Goal: Information Seeking & Learning: Learn about a topic

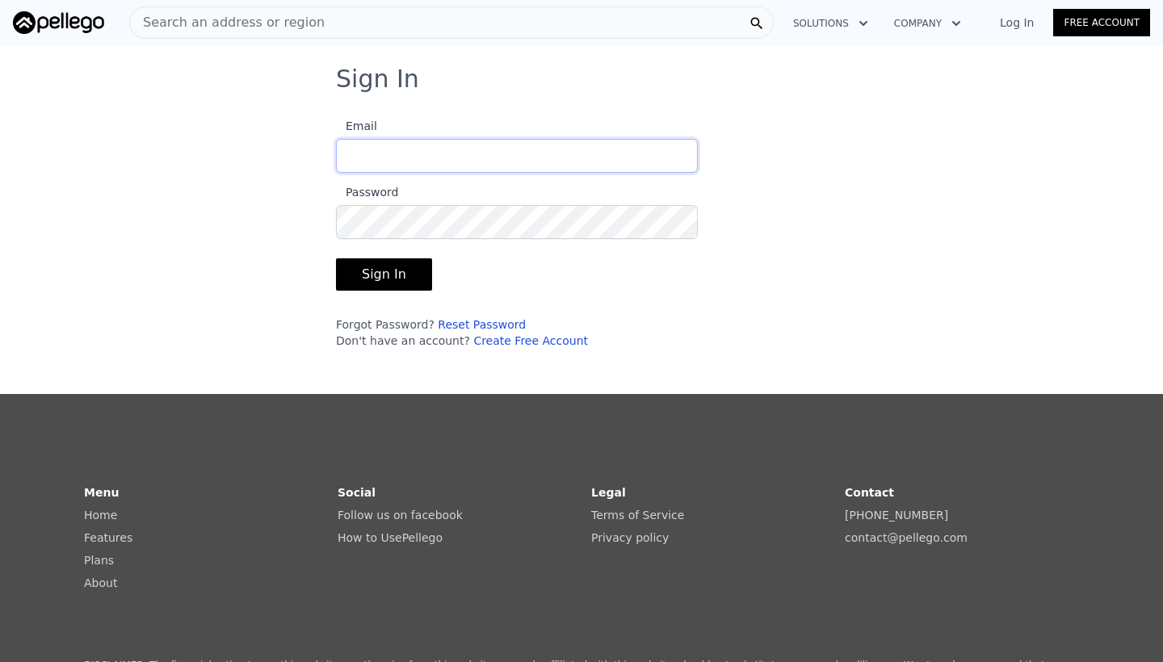
type input "[PERSON_NAME][EMAIL_ADDRESS][DOMAIN_NAME]"
click at [372, 268] on button "Sign In" at bounding box center [384, 274] width 96 height 32
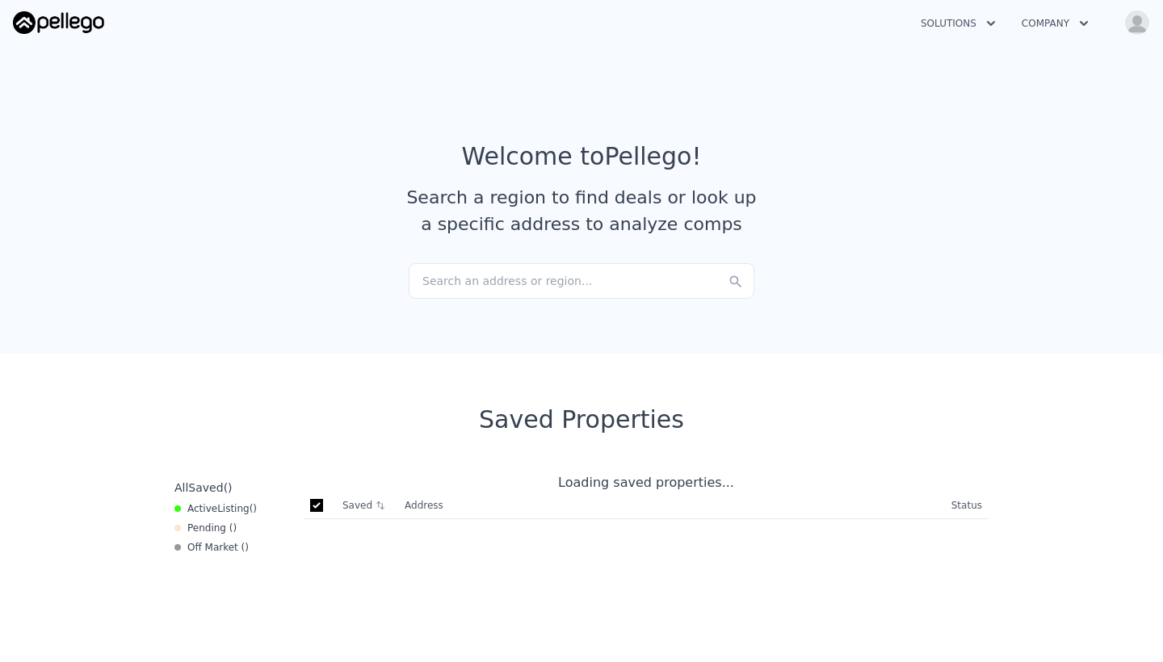
checkbox input "true"
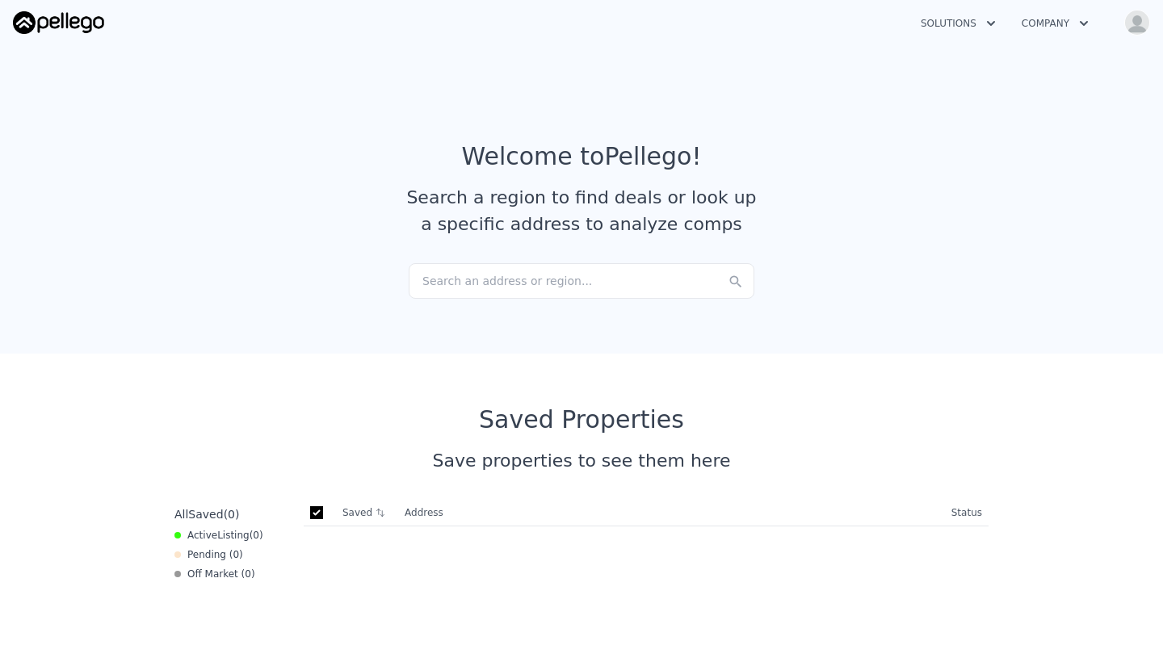
click at [469, 277] on div "Search an address or region..." at bounding box center [582, 281] width 346 height 36
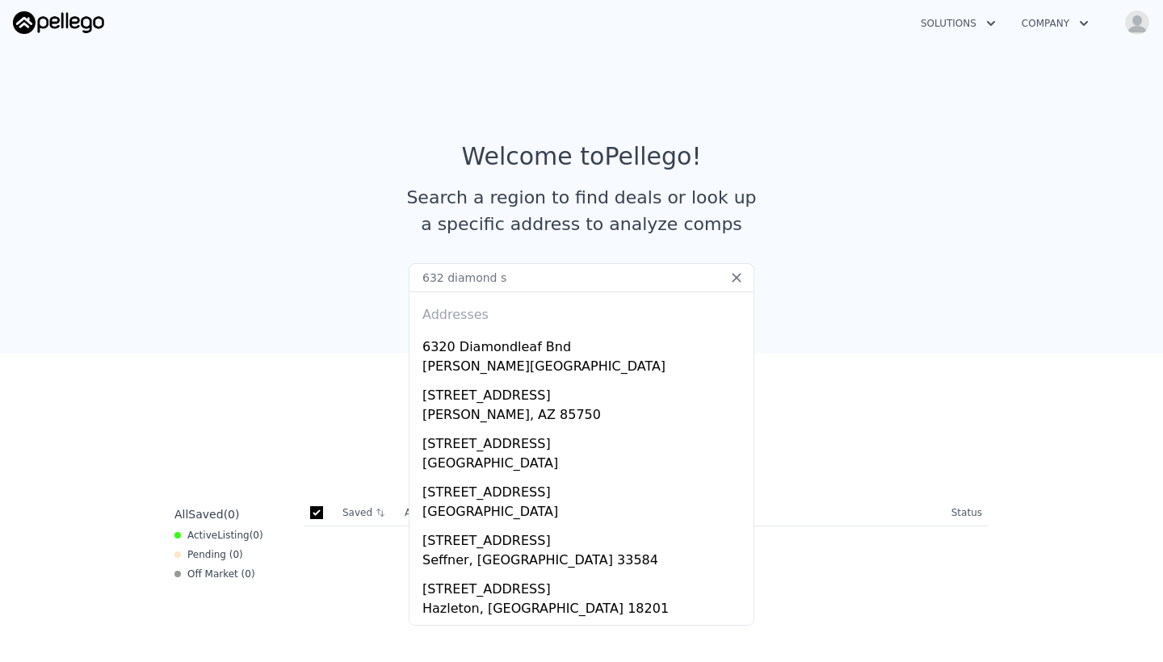
type input "632 diamond st"
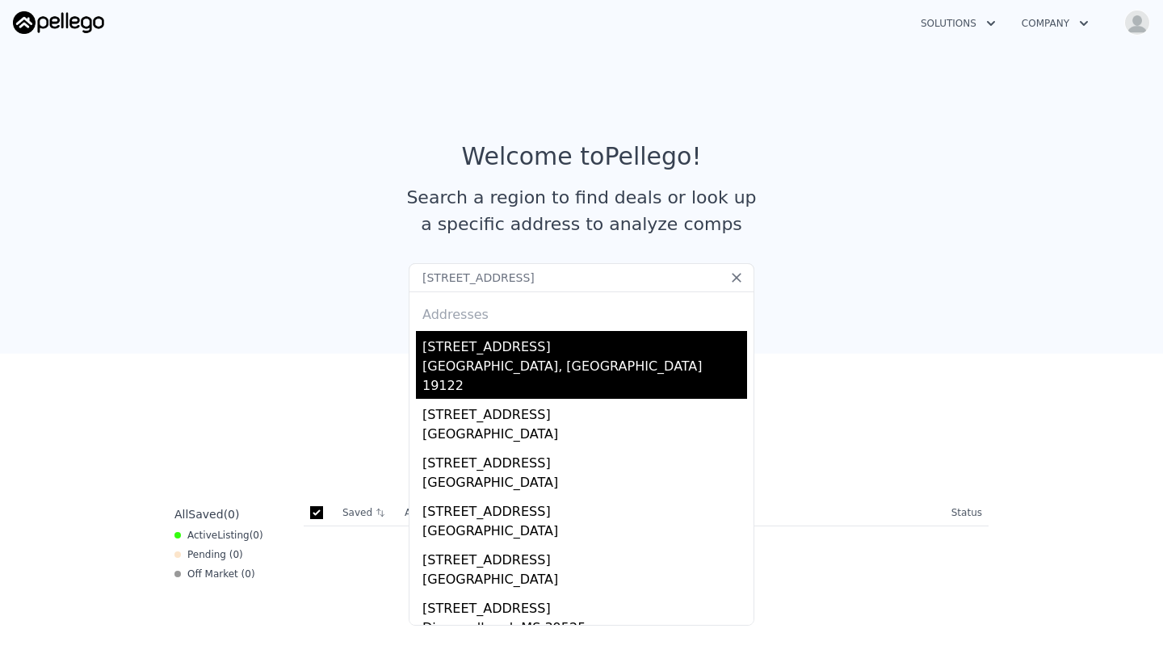
drag, startPoint x: 525, startPoint y: 286, endPoint x: 514, endPoint y: 359, distance: 74.4
click at [514, 359] on div "[GEOGRAPHIC_DATA], [GEOGRAPHIC_DATA] 19122" at bounding box center [584, 378] width 325 height 42
